Goal: Information Seeking & Learning: Compare options

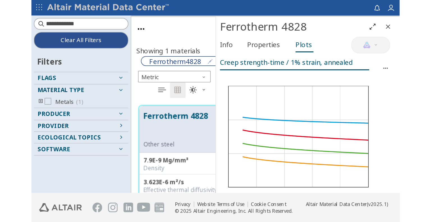
scroll to position [157, 130]
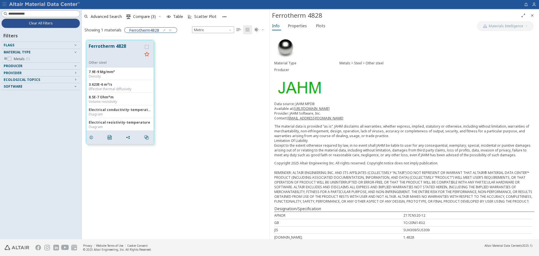
scroll to position [199, 184]
click at [39, 24] on span "Clear All Filters" at bounding box center [41, 23] width 24 height 4
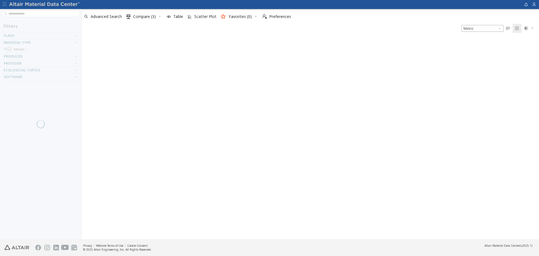
scroll to position [200, 453]
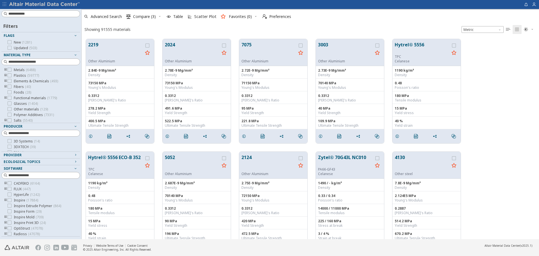
click at [6, 70] on icon "toogle group" at bounding box center [6, 70] width 4 height 4
click at [13, 76] on icon "toogle group" at bounding box center [14, 75] width 4 height 4
click at [26, 81] on icon at bounding box center [26, 81] width 4 height 4
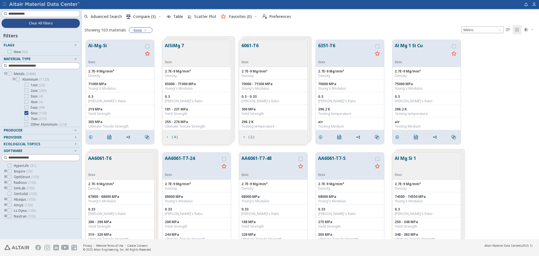
click at [170, 136] on span "( 4 )" at bounding box center [171, 137] width 15 height 11
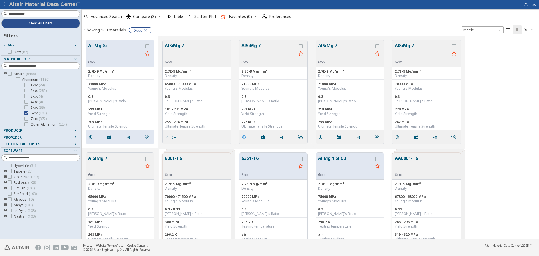
click at [244, 136] on icon "grid" at bounding box center [244, 137] width 4 height 4
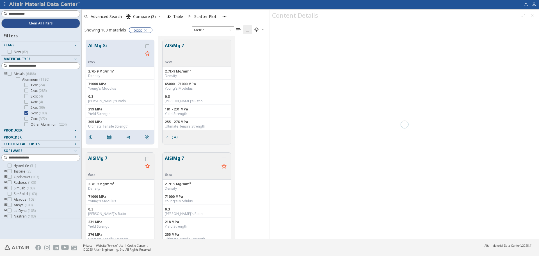
scroll to position [199, 184]
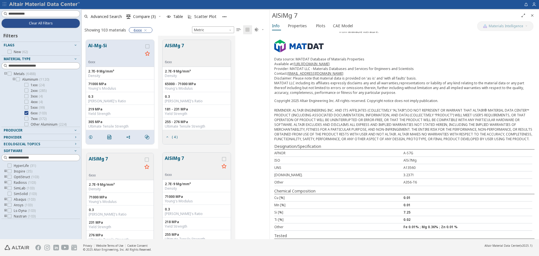
scroll to position [80, 0]
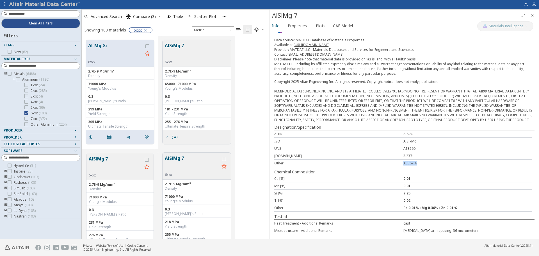
drag, startPoint x: 416, startPoint y: 164, endPoint x: 394, endPoint y: 164, distance: 21.9
click at [395, 164] on div "Other A356-T6" at bounding box center [403, 163] width 258 height 7
click at [389, 166] on div "Other A356-T6" at bounding box center [403, 163] width 258 height 7
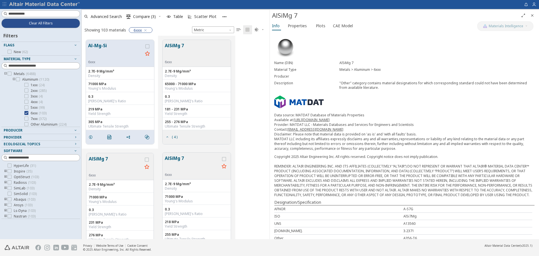
scroll to position [0, 0]
drag, startPoint x: 165, startPoint y: 62, endPoint x: 174, endPoint y: 63, distance: 9.6
click at [174, 63] on div "AlSiMg 7 6xxx" at bounding box center [197, 53] width 68 height 27
drag, startPoint x: 372, startPoint y: 69, endPoint x: 383, endPoint y: 71, distance: 10.3
click at [383, 71] on div "Metals > Aluminum > 6xxx" at bounding box center [437, 70] width 195 height 4
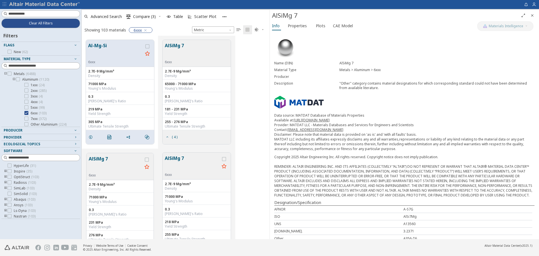
click at [388, 103] on div "Name (DIN) AlSiMg 7 Material Type Metals > Aluminum > 6xxx Producer Description…" at bounding box center [404, 173] width 269 height 283
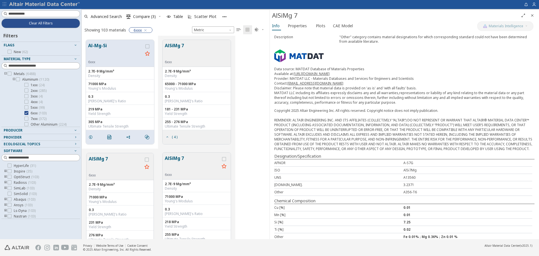
scroll to position [56, 0]
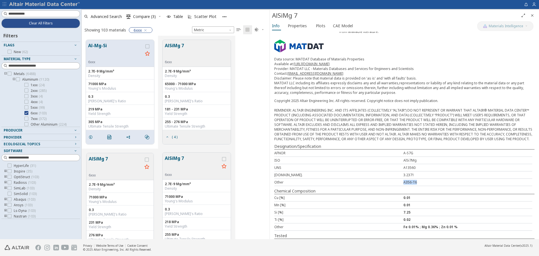
drag, startPoint x: 413, startPoint y: 187, endPoint x: 399, endPoint y: 185, distance: 13.9
click at [399, 185] on div "Other A356-T6" at bounding box center [403, 182] width 258 height 7
click at [398, 185] on div "Other" at bounding box center [338, 182] width 129 height 5
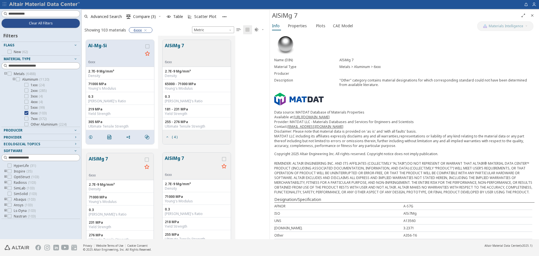
scroll to position [0, 0]
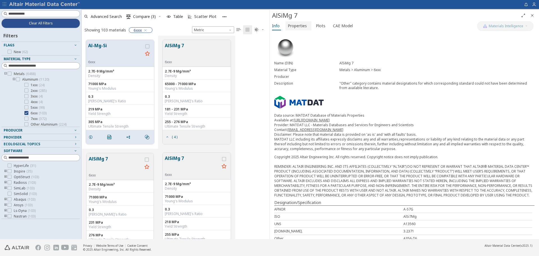
click at [304, 27] on span "Properties" at bounding box center [297, 25] width 19 height 9
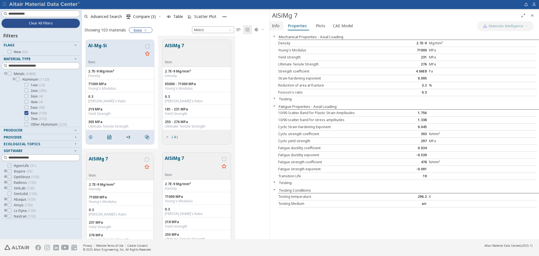
click at [279, 27] on span "Info" at bounding box center [276, 25] width 8 height 9
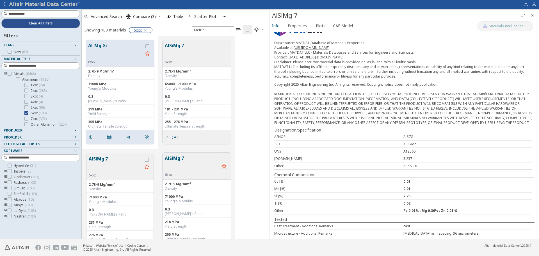
scroll to position [80, 0]
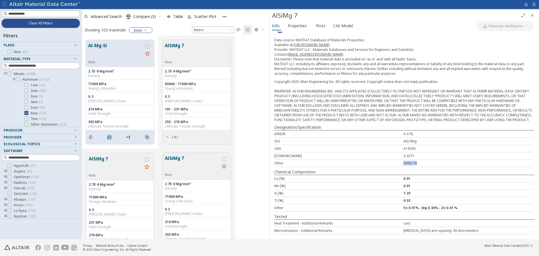
drag, startPoint x: 417, startPoint y: 163, endPoint x: 397, endPoint y: 164, distance: 20.2
click at [397, 164] on div "Other A356-T6" at bounding box center [403, 163] width 258 height 7
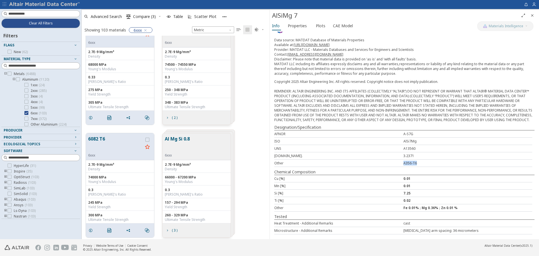
scroll to position [702, 0]
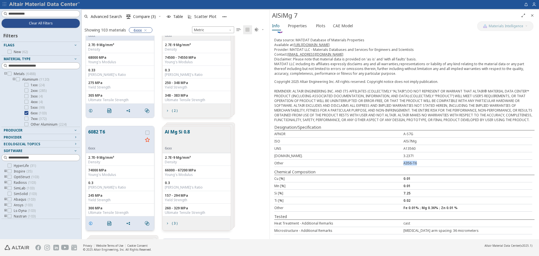
click at [90, 223] on icon "grid" at bounding box center [90, 223] width 4 height 4
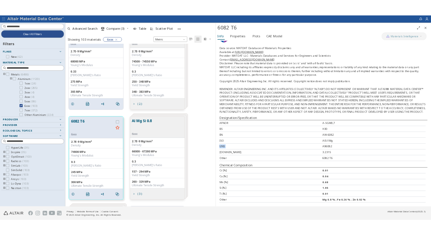
scroll to position [68, 0]
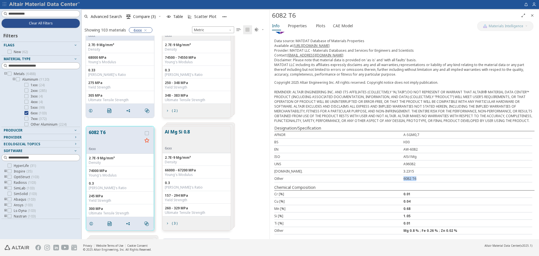
drag, startPoint x: 418, startPoint y: 179, endPoint x: 393, endPoint y: 180, distance: 24.7
click at [393, 180] on div "Other 6082 T6" at bounding box center [403, 178] width 258 height 7
drag, startPoint x: 424, startPoint y: 150, endPoint x: 394, endPoint y: 150, distance: 30.1
click at [394, 150] on div "EN AW-6082" at bounding box center [403, 149] width 258 height 7
drag, startPoint x: 415, startPoint y: 156, endPoint x: 398, endPoint y: 156, distance: 16.9
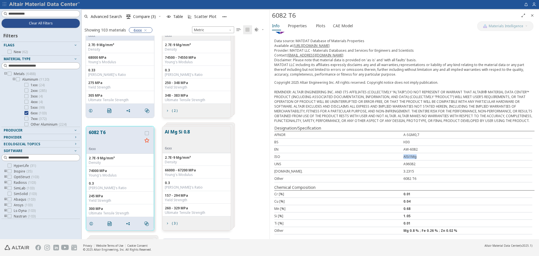
click at [398, 156] on div "ISO AlSi1Mg" at bounding box center [403, 156] width 258 height 7
click at [422, 159] on div "AlSi1Mg" at bounding box center [468, 156] width 129 height 5
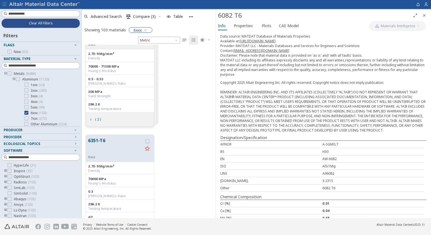
scroll to position [58, 0]
